Goal: Task Accomplishment & Management: Complete application form

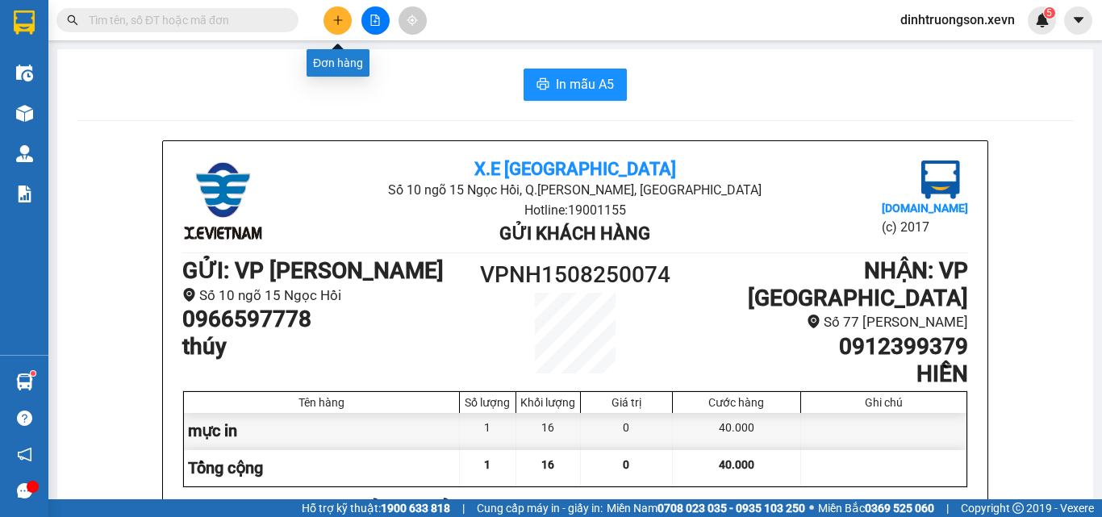
click at [343, 22] on icon "plus" at bounding box center [337, 20] width 11 height 11
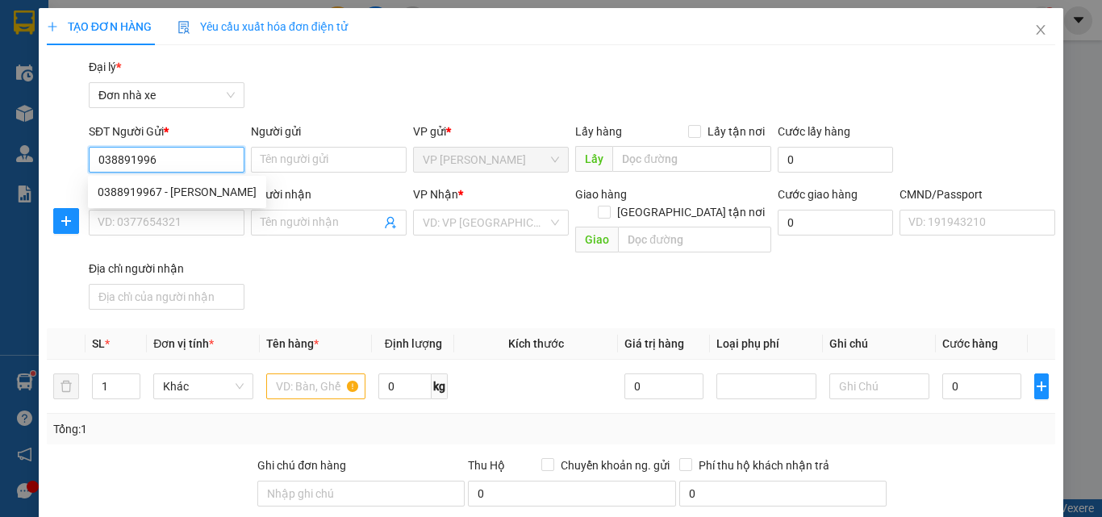
type input "0388919967"
click at [193, 191] on div "0388919967 - [PERSON_NAME]" at bounding box center [177, 192] width 159 height 18
type input "[PERSON_NAME]"
type input "0975394389"
type input "ANH TOÁN"
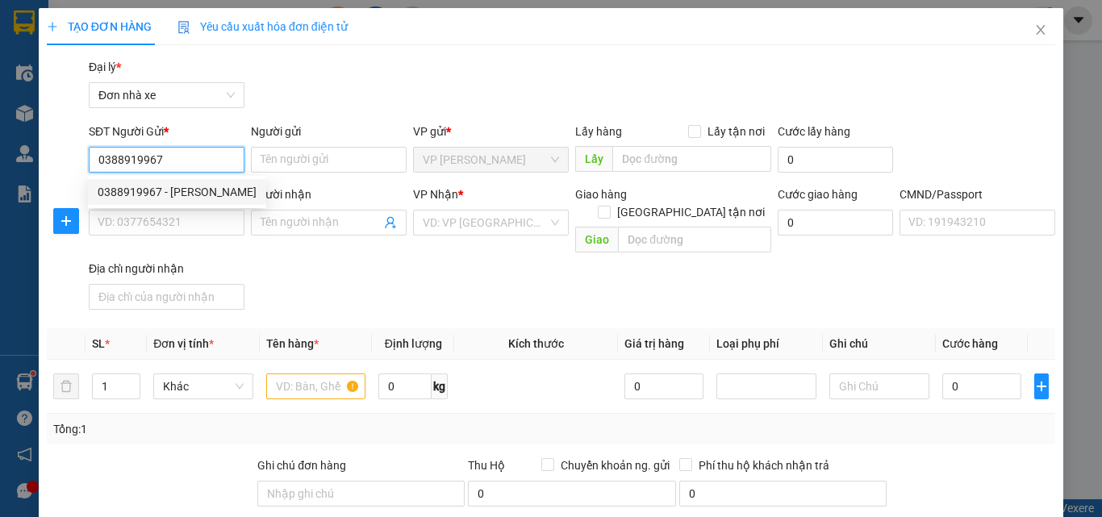
type input "037061002714 [PERSON_NAME]"
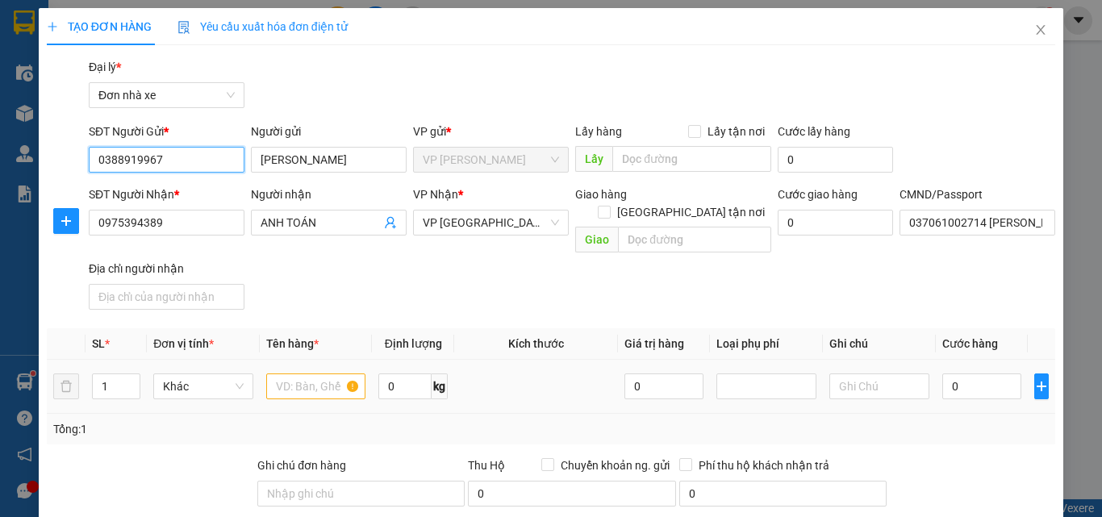
type input "0388919967"
click at [297, 374] on input "text" at bounding box center [316, 387] width 100 height 26
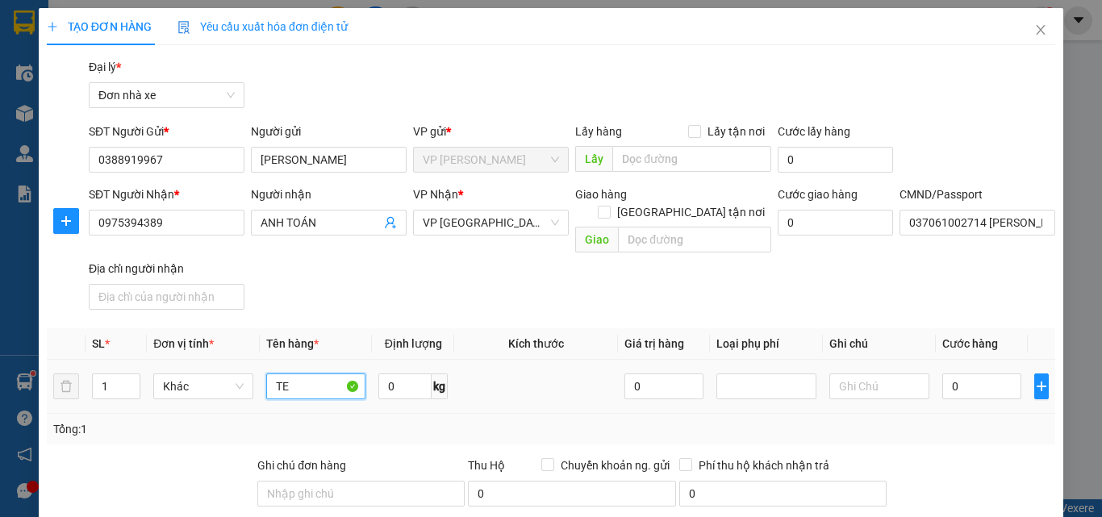
type input "T"
type input "K"
type input "KÉT NƯỚC"
click at [416, 374] on input "0" at bounding box center [404, 387] width 53 height 26
type input "5"
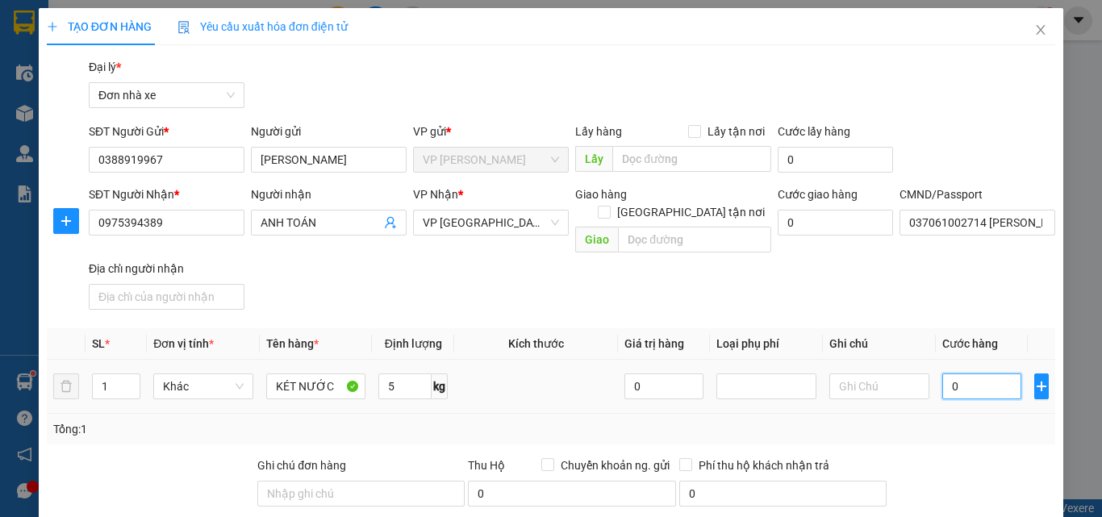
type input "3"
type input "35"
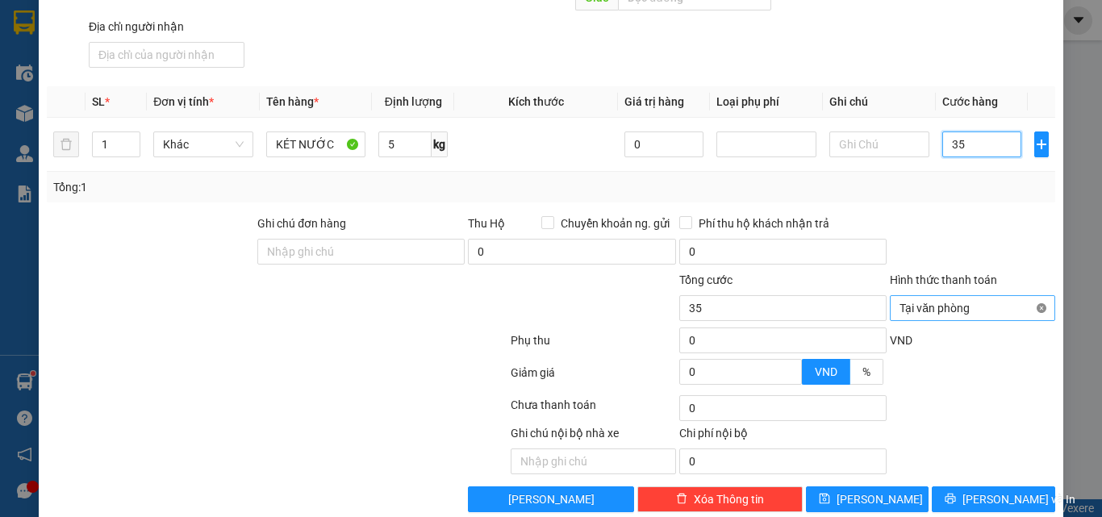
type input "35"
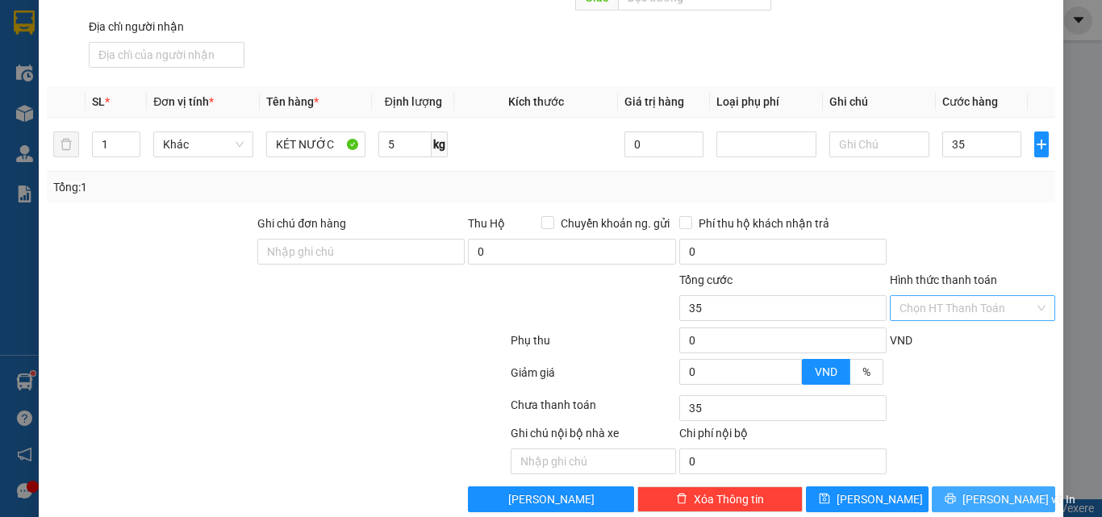
click at [989, 491] on span "[PERSON_NAME] và In" at bounding box center [1019, 500] width 113 height 18
type input "35.000"
